Goal: Information Seeking & Learning: Learn about a topic

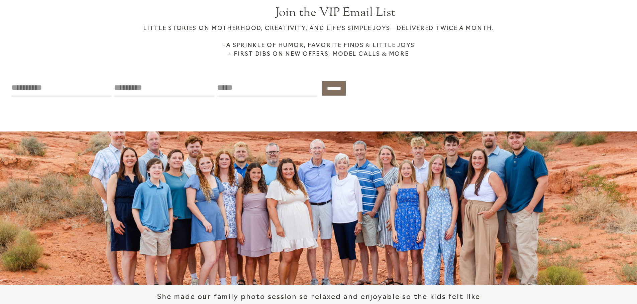
scroll to position [1370, 0]
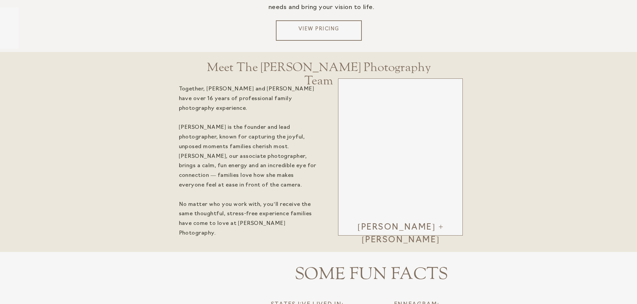
scroll to position [1304, 0]
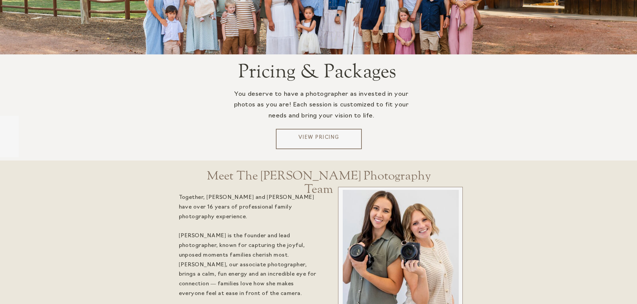
drag, startPoint x: 329, startPoint y: 134, endPoint x: 353, endPoint y: 139, distance: 24.7
click at [329, 134] on div at bounding box center [319, 139] width 86 height 20
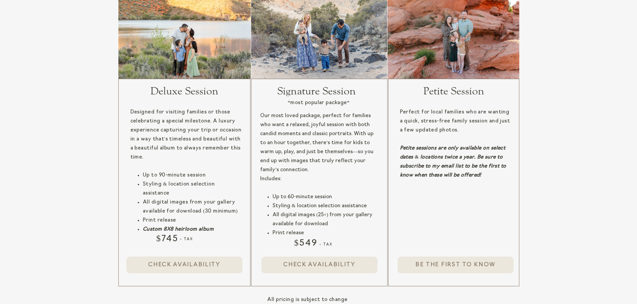
scroll to position [635, 0]
